Goal: Task Accomplishment & Management: Use online tool/utility

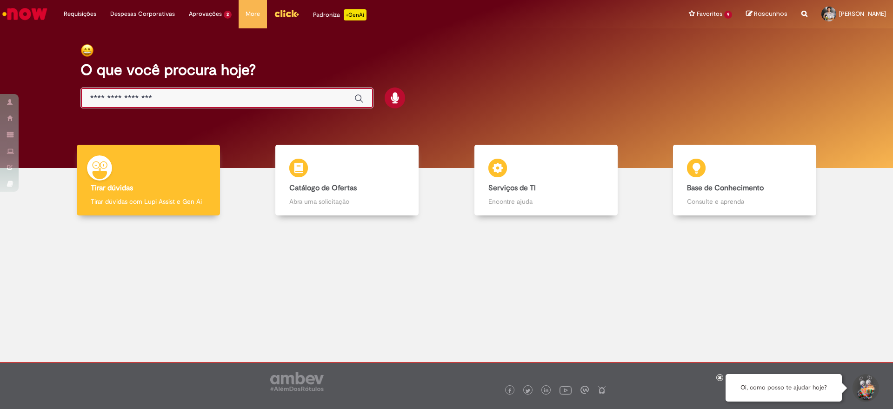
click at [217, 104] on input "Basta digitar aqui" at bounding box center [217, 98] width 255 height 11
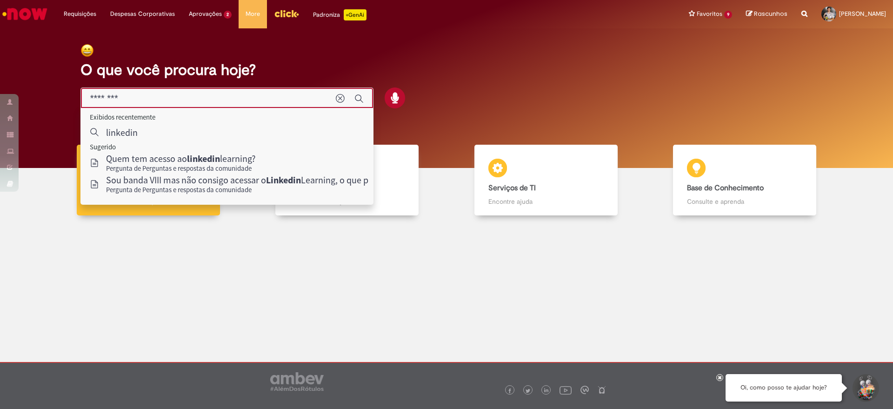
type input "********"
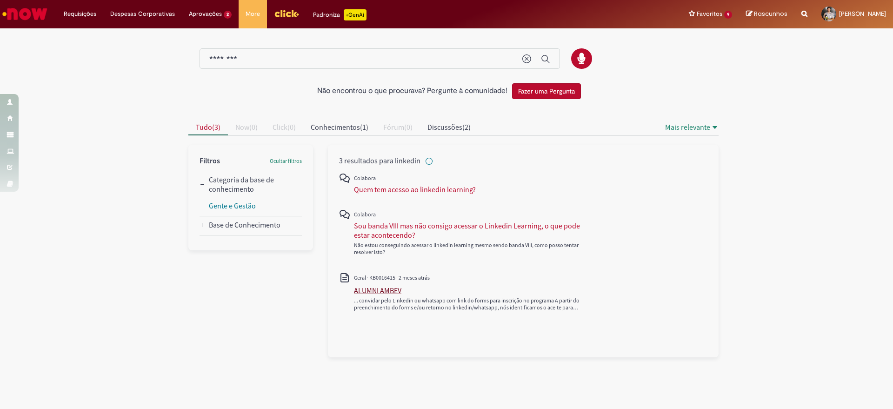
click at [396, 291] on div "ALUMNI AMBEV" at bounding box center [377, 290] width 47 height 9
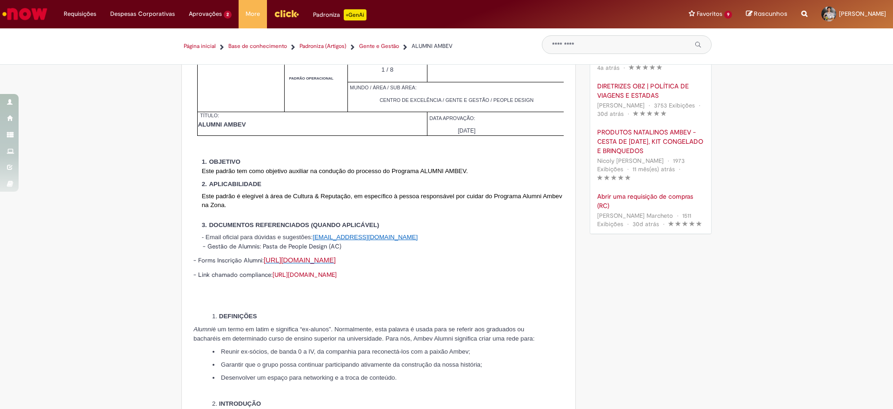
scroll to position [16, 0]
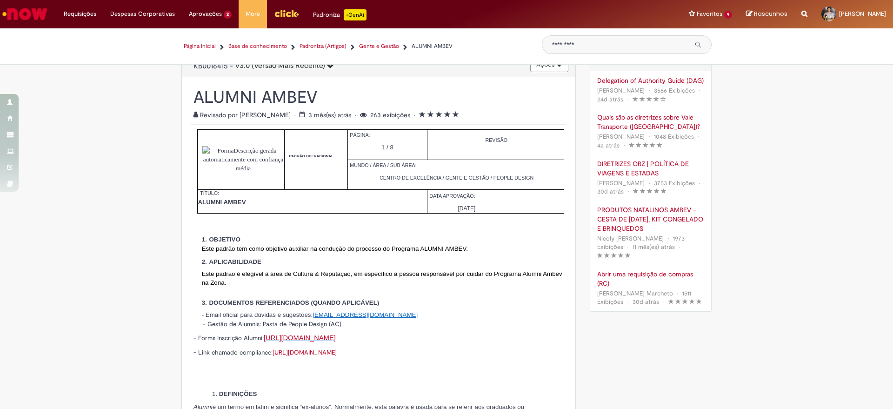
type input "********"
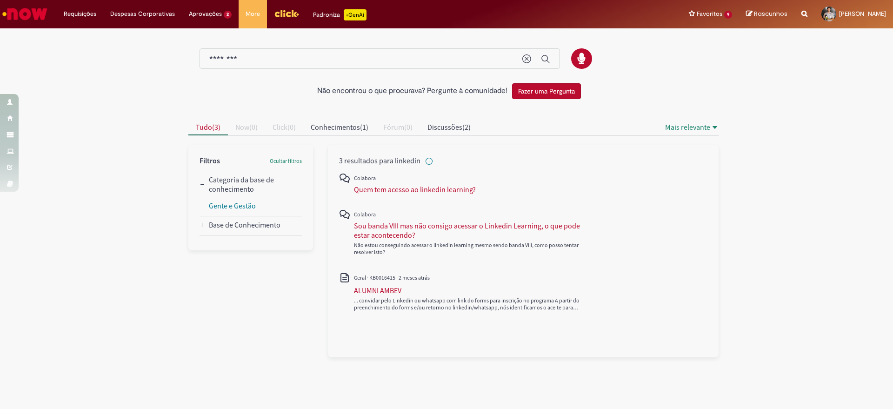
click at [565, 92] on button "Fazer uma Pergunta" at bounding box center [546, 91] width 69 height 16
click at [35, 13] on img "Ir para a Homepage" at bounding box center [25, 14] width 48 height 19
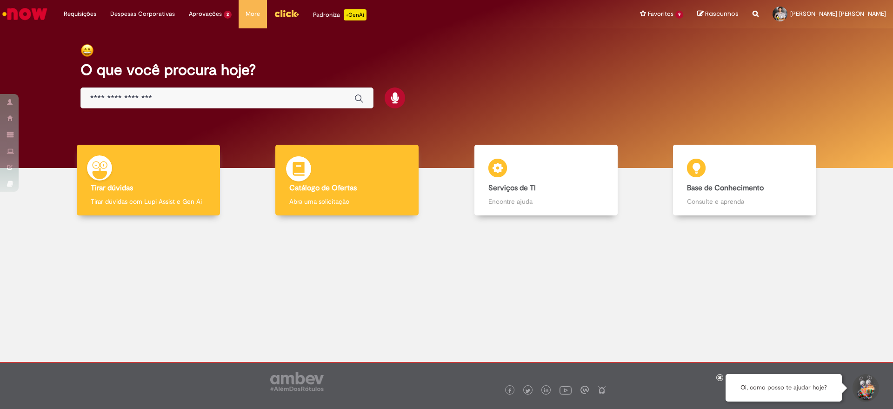
click at [324, 193] on div "Catálogo de Ofertas Catálogo de Ofertas Abra uma solicitação" at bounding box center [346, 180] width 143 height 71
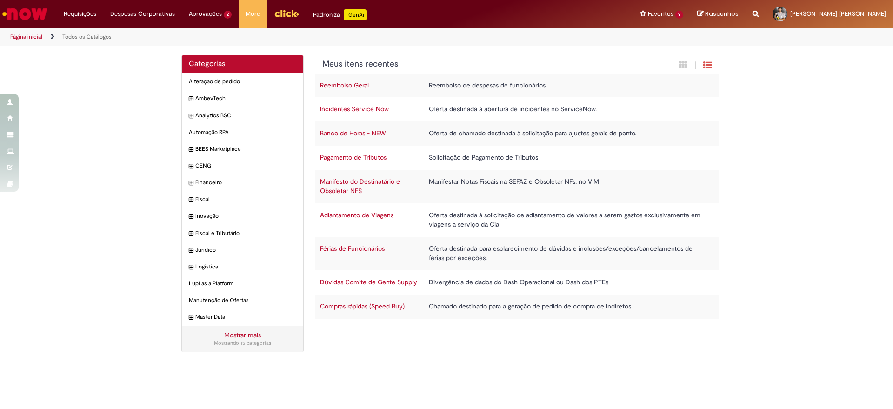
click at [244, 334] on link "Mostrar mais" at bounding box center [242, 335] width 37 height 8
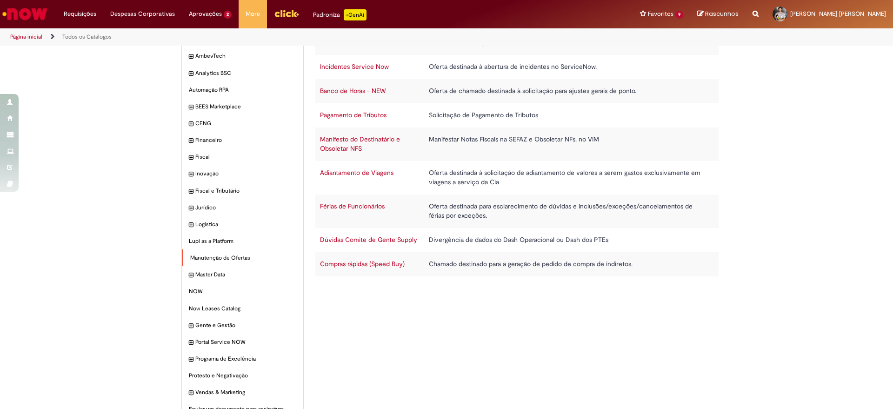
scroll to position [4, 0]
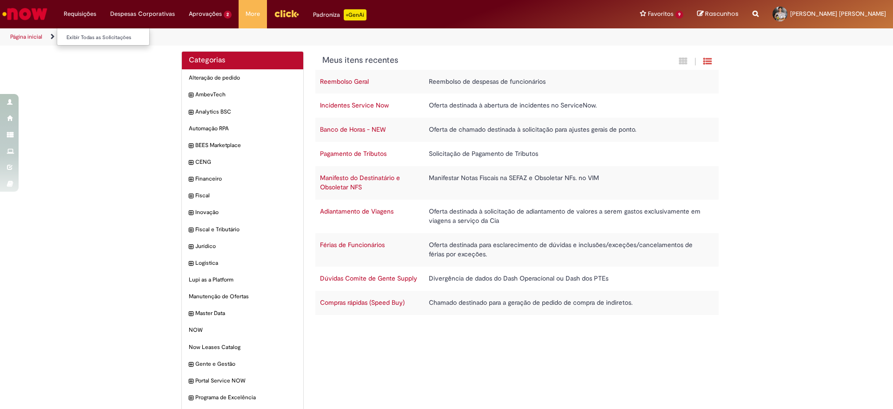
click at [89, 15] on li "Requisições Exibir Todas as Solicitações" at bounding box center [80, 14] width 47 height 28
click at [30, 10] on img "Ir para a Homepage" at bounding box center [25, 14] width 48 height 19
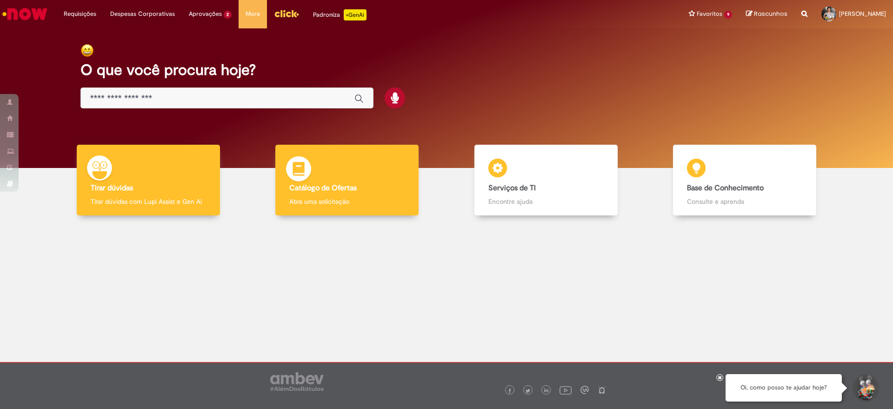
click at [347, 198] on p "Abra uma solicitação" at bounding box center [346, 201] width 115 height 9
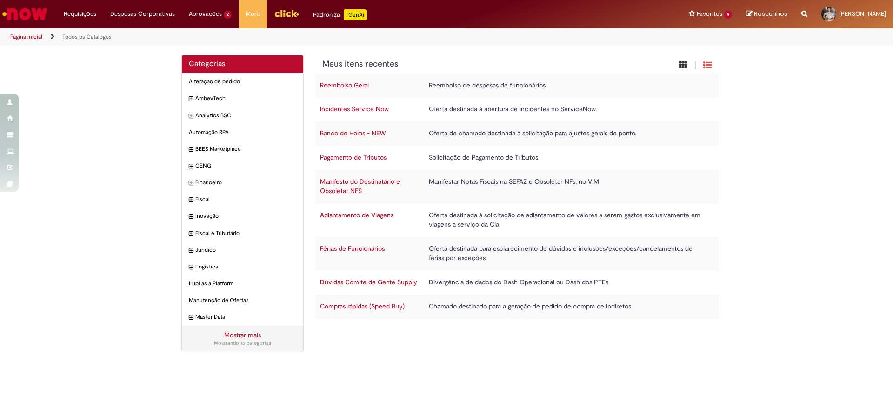
click at [680, 65] on icon "Exibição em cartão" at bounding box center [683, 64] width 8 height 9
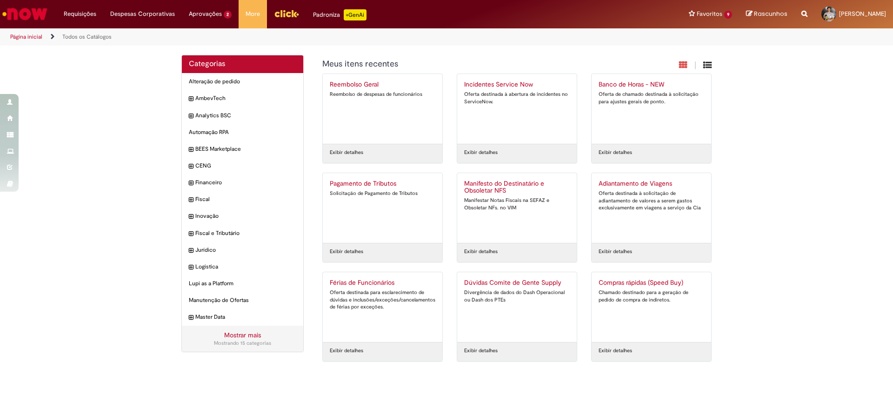
click at [703, 66] on icon "Exibição de grade" at bounding box center [707, 64] width 8 height 9
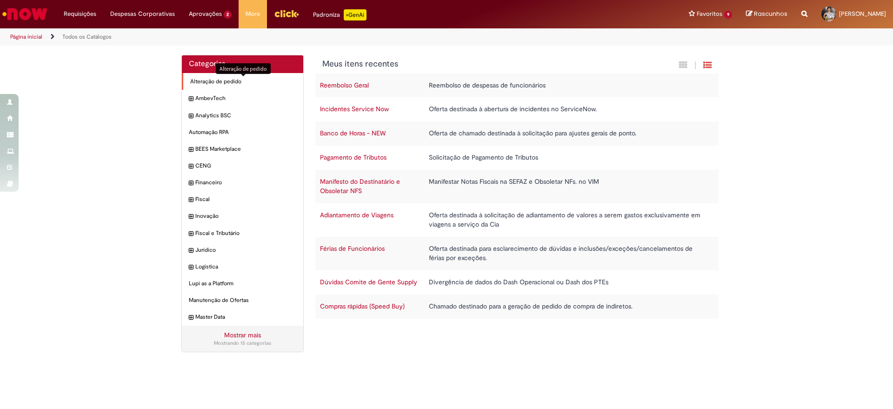
click at [214, 83] on span "Alteração de pedido Itens" at bounding box center [243, 82] width 106 height 8
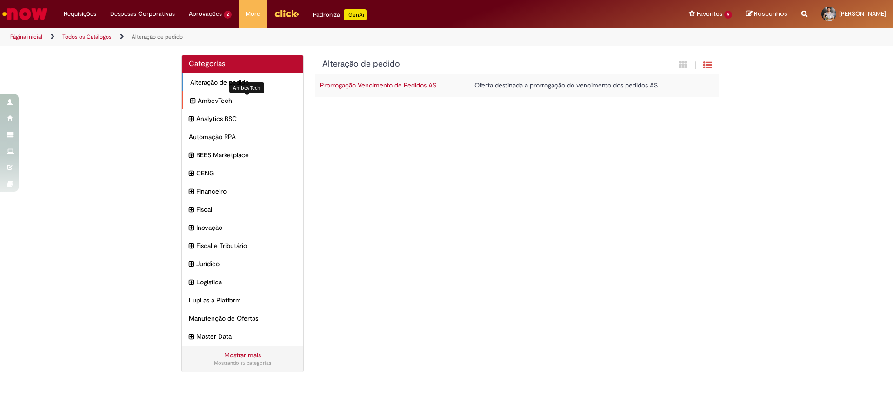
click at [212, 100] on span "AmbevTech Itens" at bounding box center [247, 100] width 99 height 9
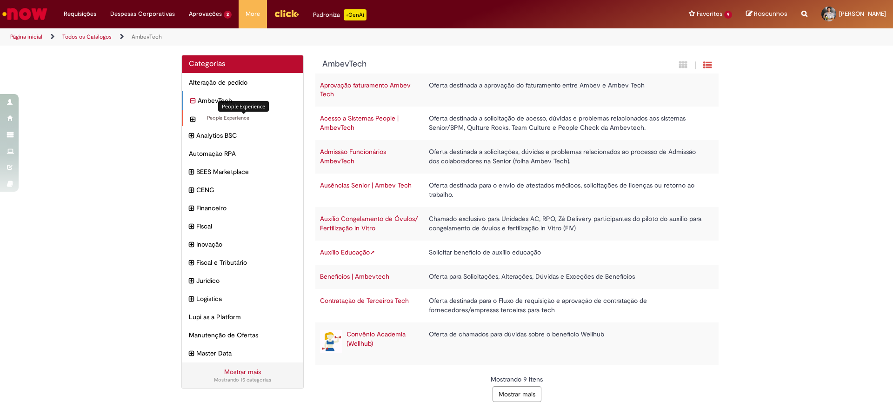
click at [215, 119] on span "People Experience Itens" at bounding box center [247, 117] width 99 height 7
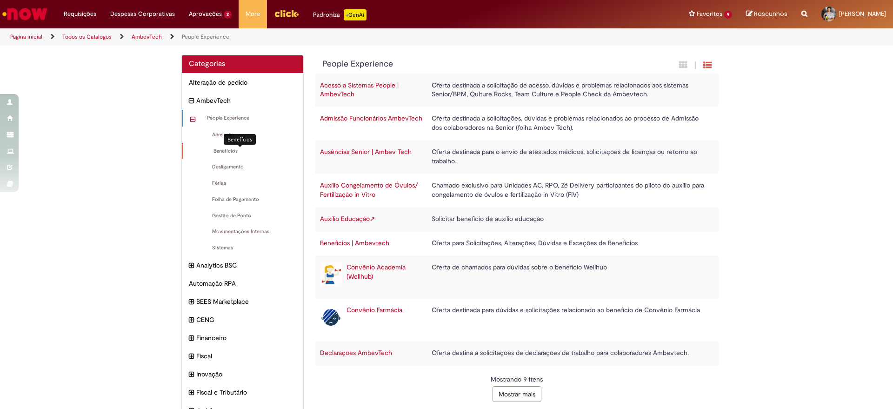
click at [226, 151] on span "Benefícios Itens" at bounding box center [243, 150] width 106 height 7
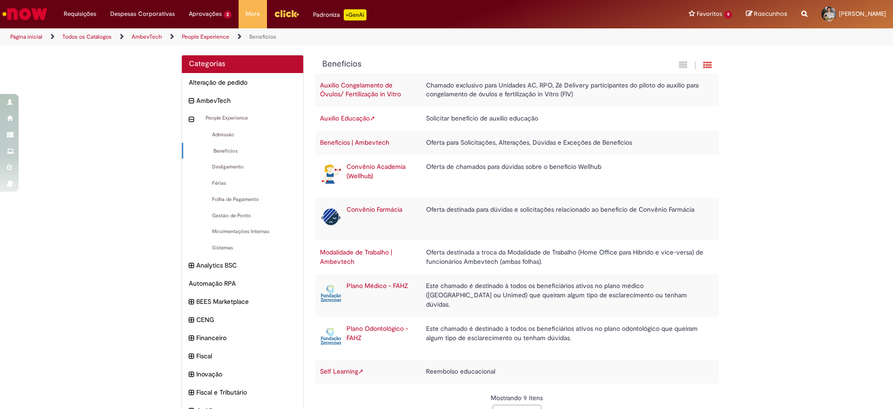
scroll to position [78, 0]
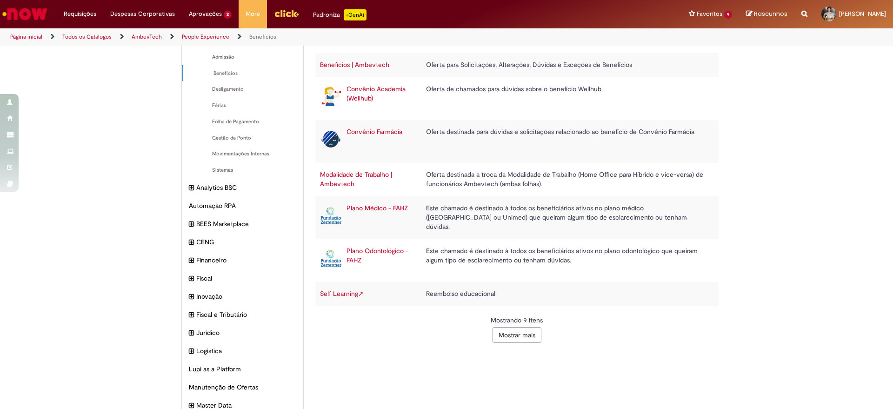
click at [512, 335] on button "Mostrar mais" at bounding box center [517, 335] width 49 height 16
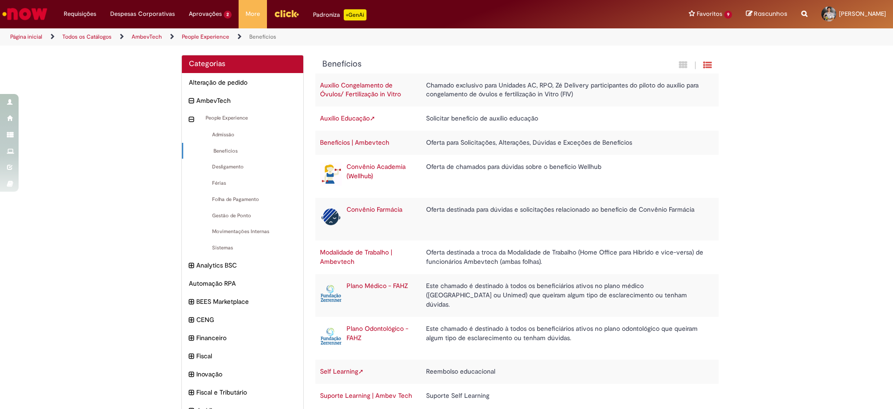
scroll to position [39, 0]
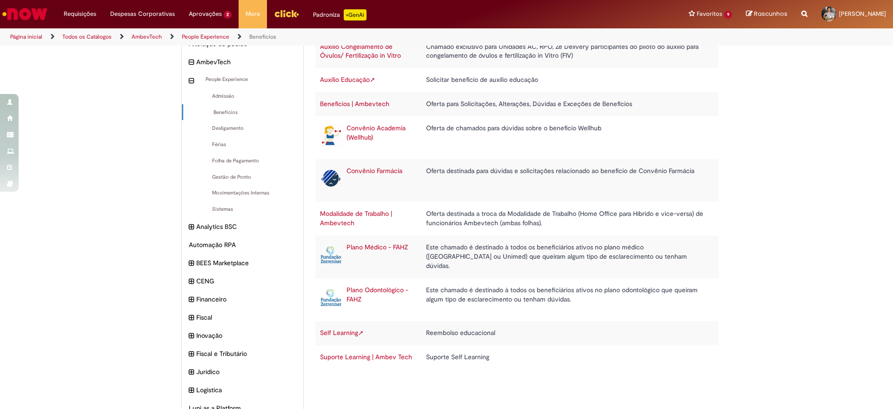
click at [387, 358] on link "Suporte Learning | Ambev Tech" at bounding box center [366, 357] width 92 height 8
